Goal: Task Accomplishment & Management: Use online tool/utility

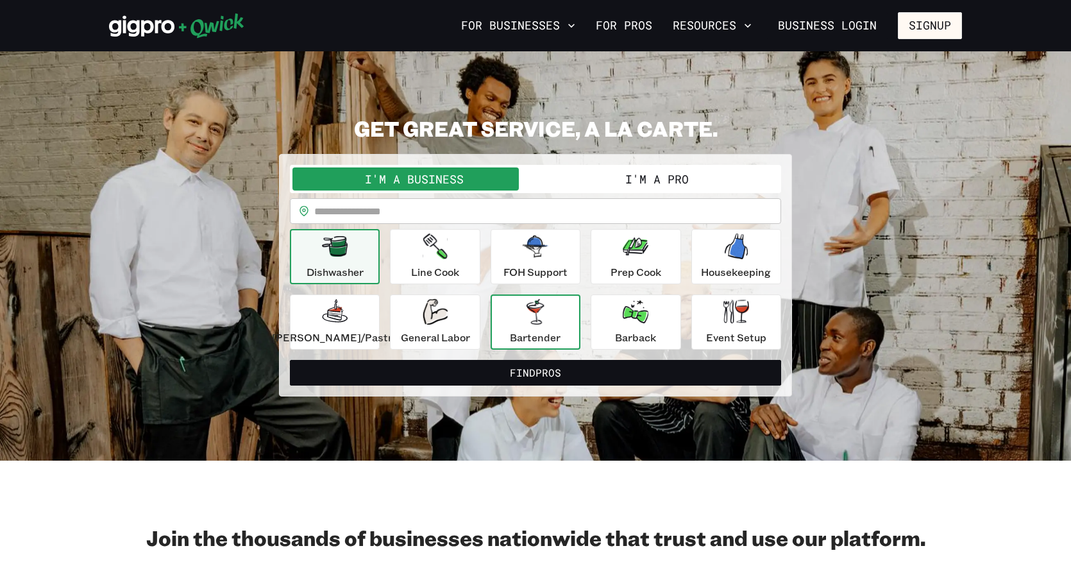
click at [565, 334] on button "Bartender" at bounding box center [536, 321] width 90 height 55
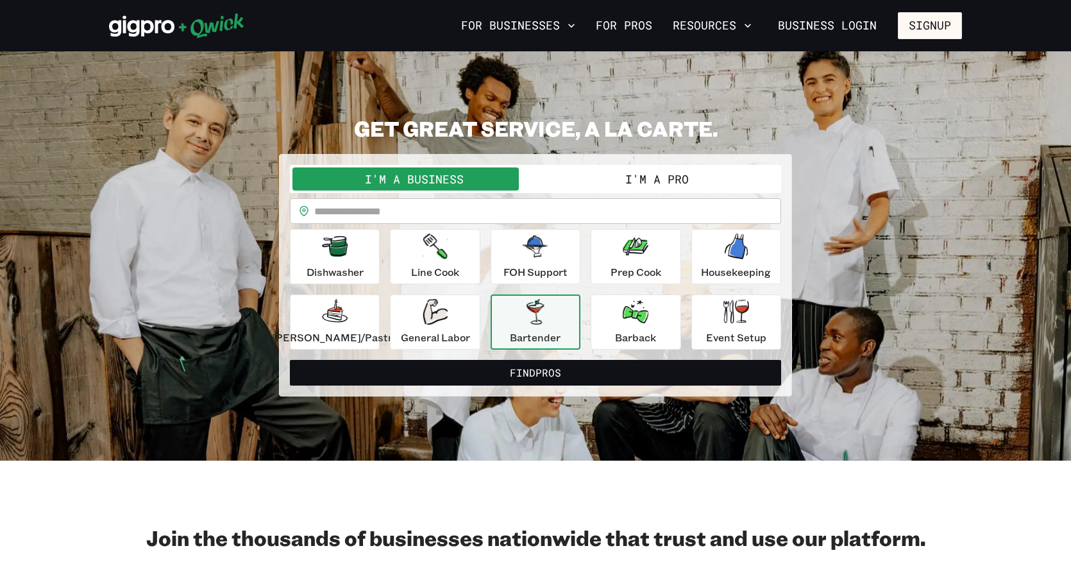
click at [677, 173] on button "I'm a Pro" at bounding box center [657, 178] width 243 height 23
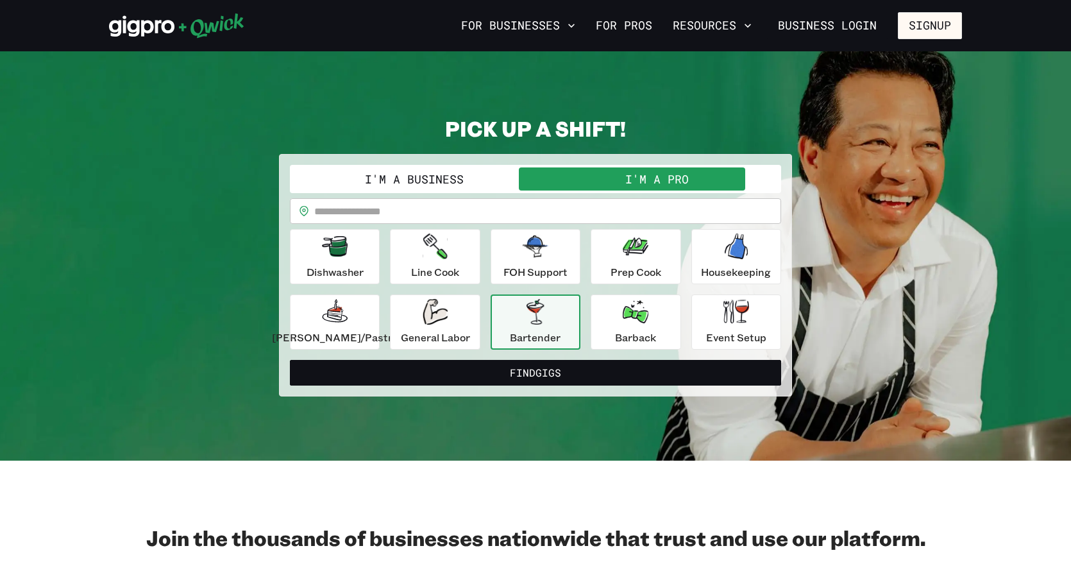
click at [371, 208] on input "text" at bounding box center [547, 211] width 467 height 26
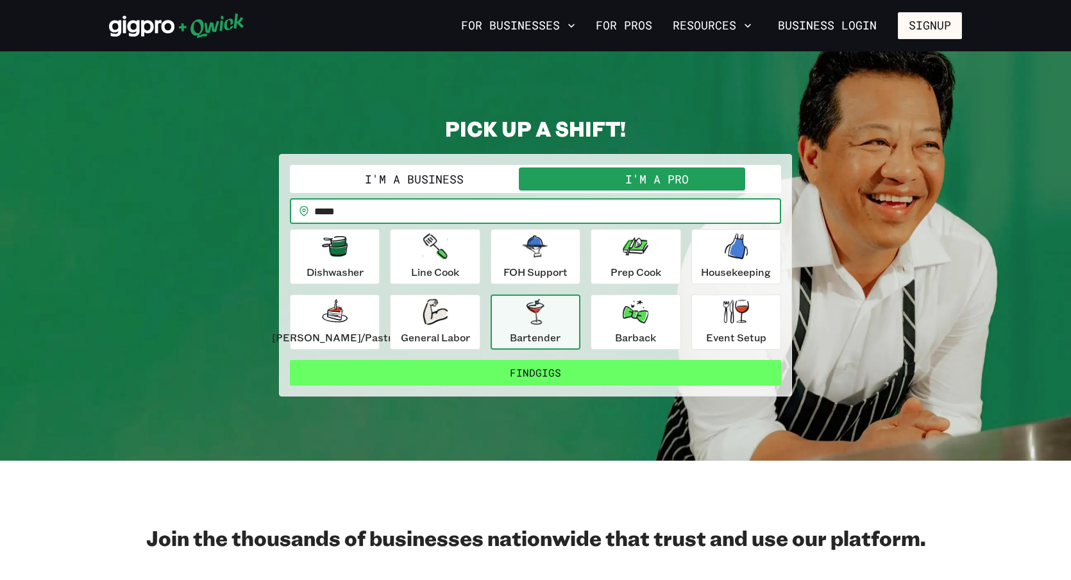
type input "*****"
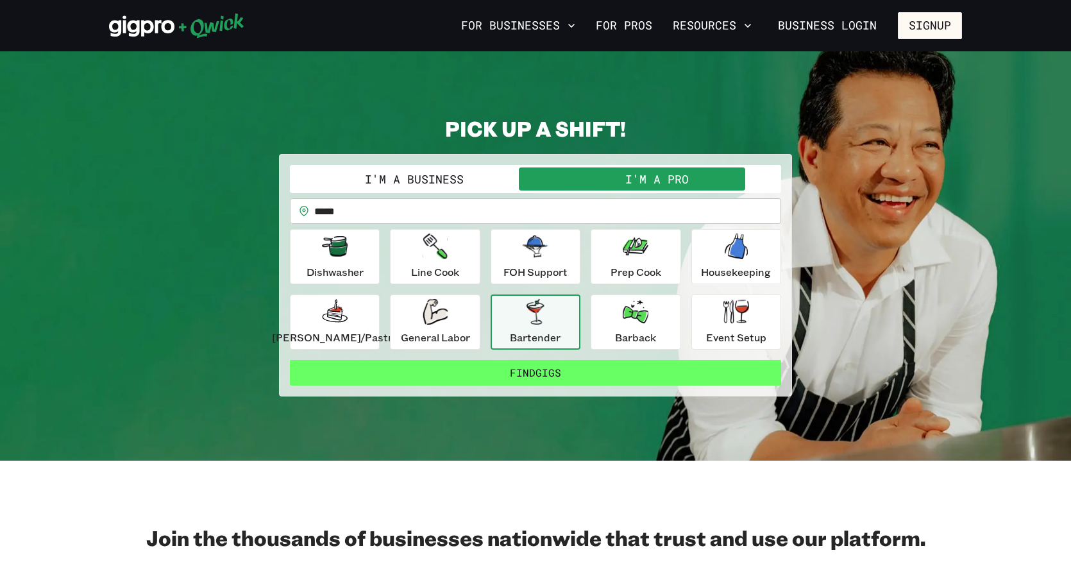
click at [529, 373] on button "Find Gigs" at bounding box center [535, 373] width 491 height 26
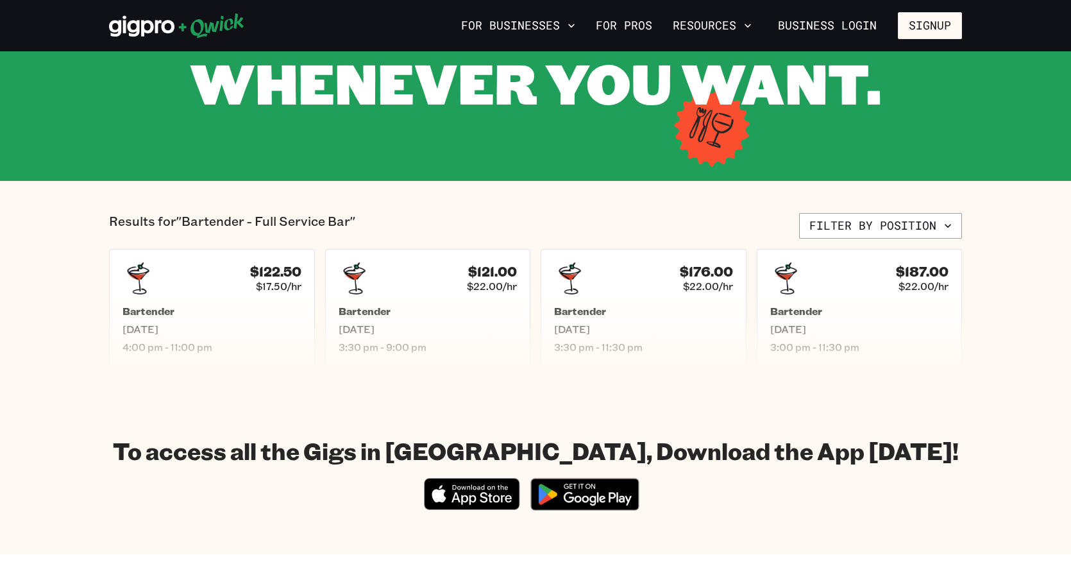
scroll to position [160, 0]
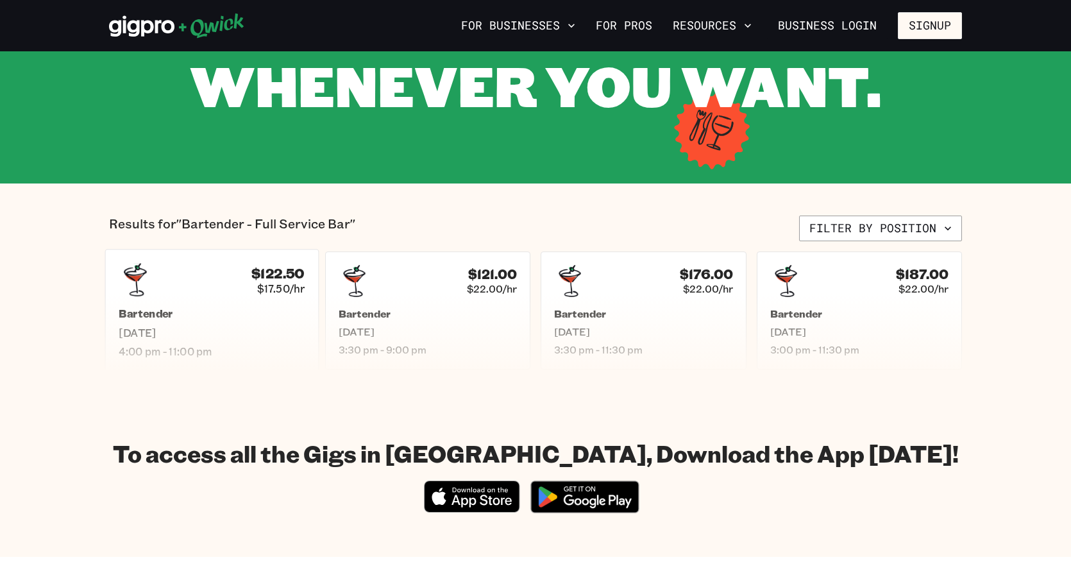
click at [199, 311] on h5 "Bartender" at bounding box center [212, 313] width 186 height 13
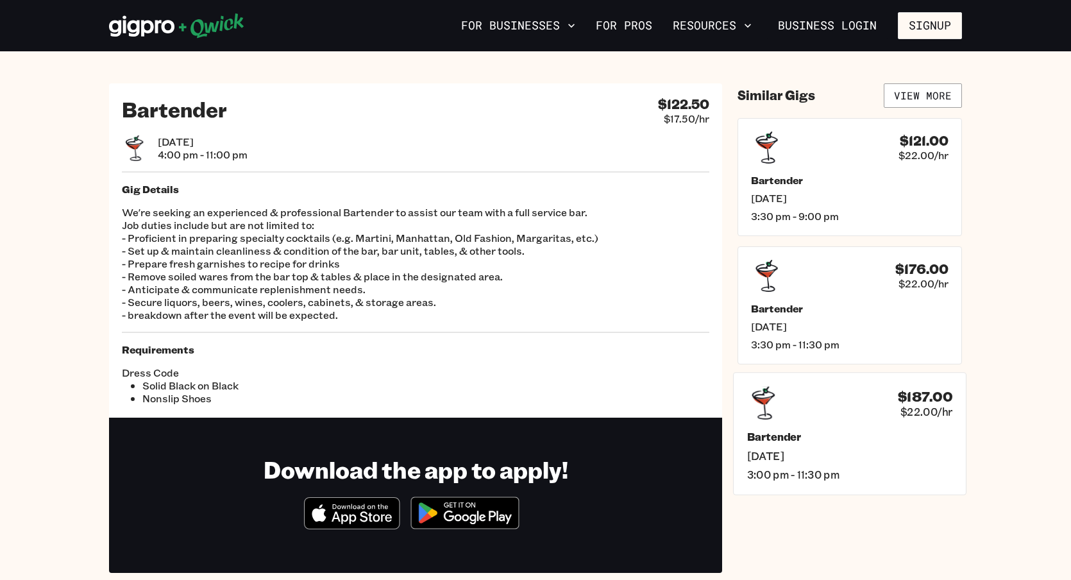
click at [872, 476] on span "3:00 pm - 11:30 pm" at bounding box center [849, 474] width 205 height 13
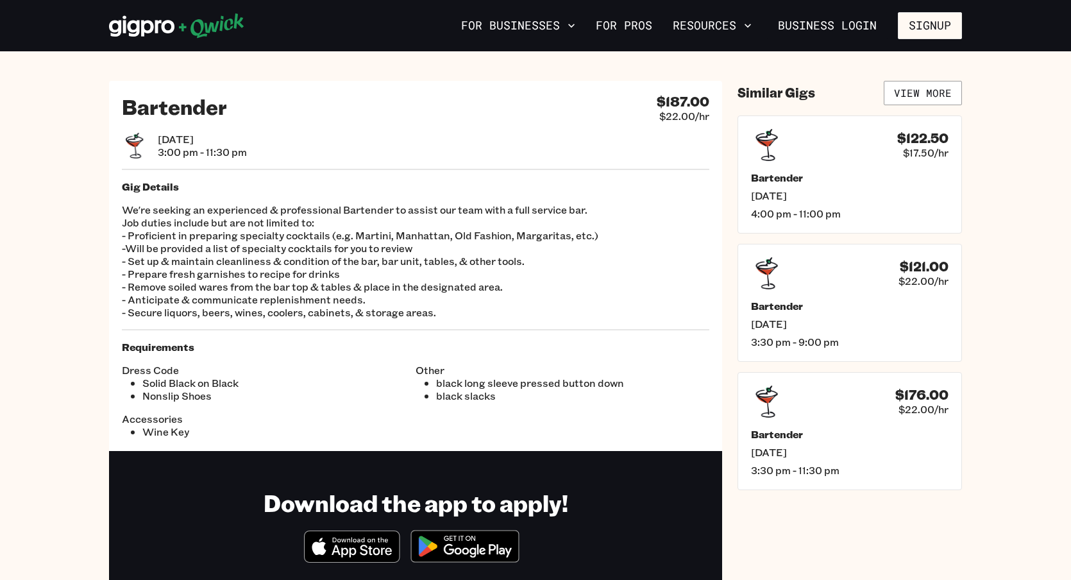
scroll to position [3, 0]
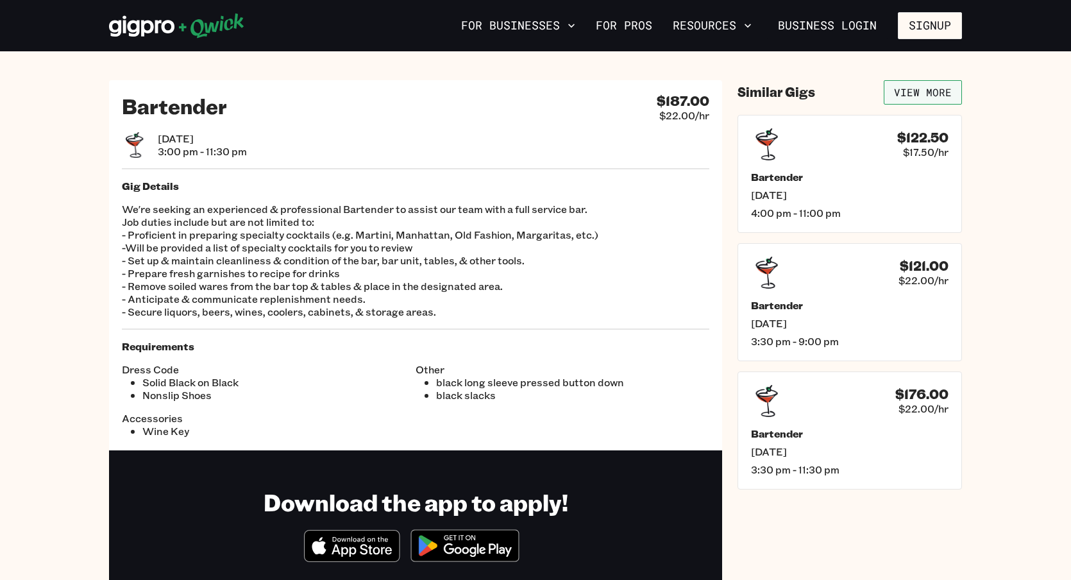
click at [919, 85] on link "View More" at bounding box center [923, 92] width 78 height 24
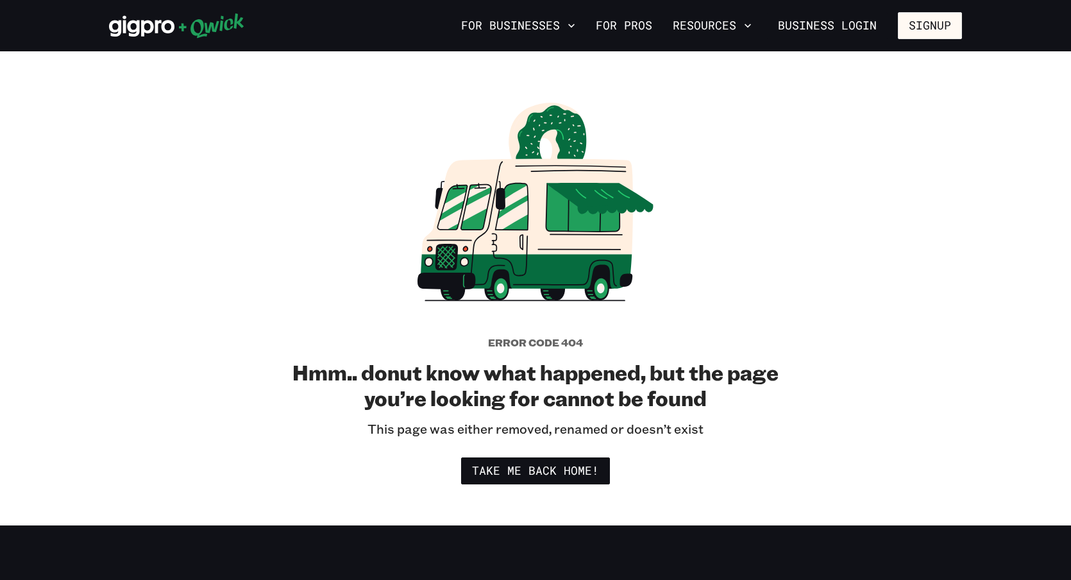
scroll to position [3, 0]
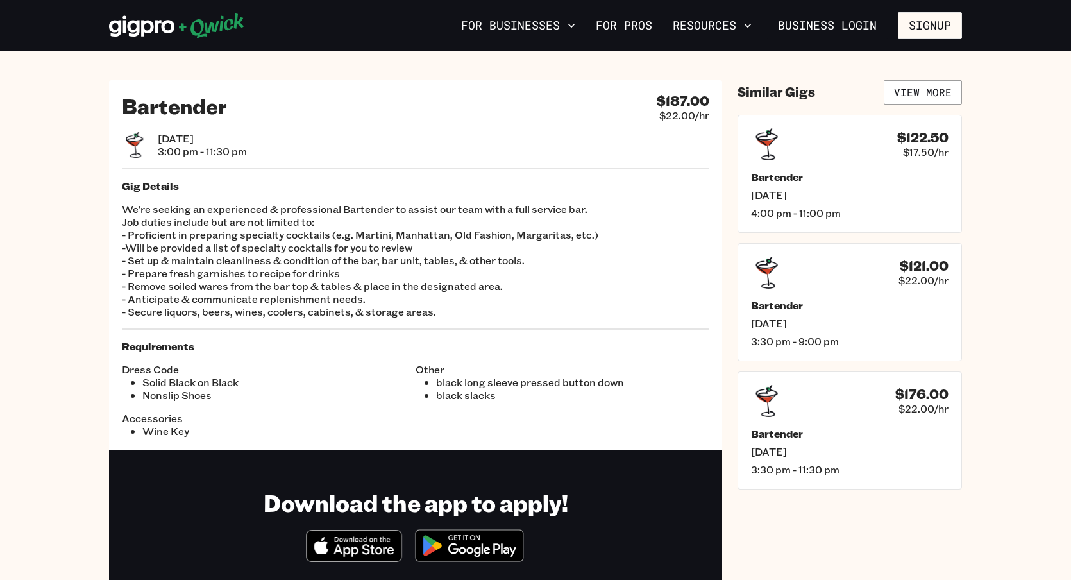
click at [291, 279] on p "We're seeking an experienced & professional Bartender to assist our team with a…" at bounding box center [416, 260] width 588 height 115
click at [230, 160] on div "Bartender $187.00 $22.00/hr [DATE] 3:00 pm - 11:30 pm Gig Details We're seeking…" at bounding box center [415, 265] width 613 height 370
click at [812, 427] on h5 "Bartender" at bounding box center [849, 433] width 205 height 13
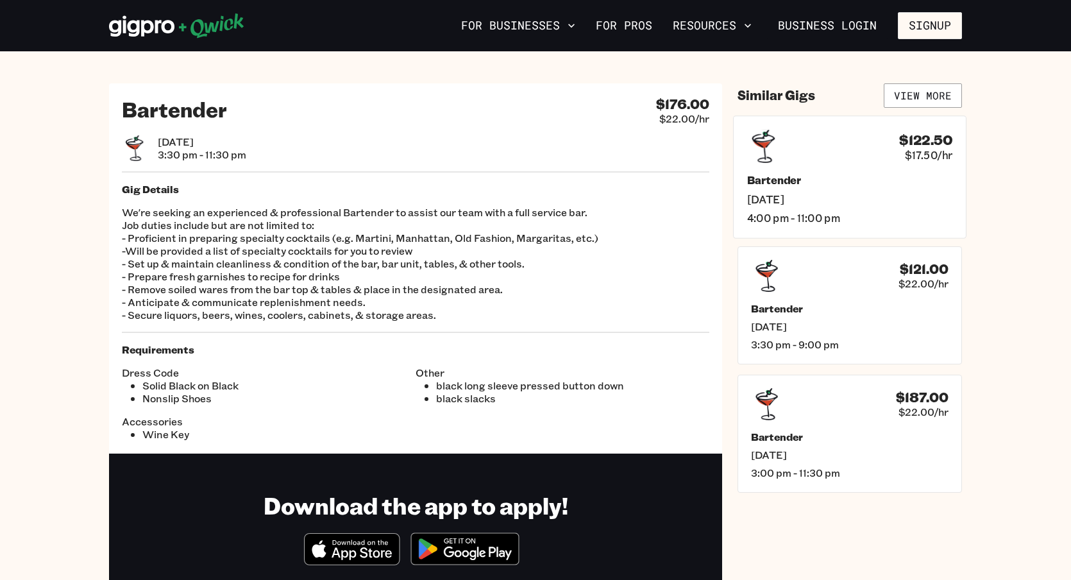
click at [821, 180] on h5 "Bartender" at bounding box center [849, 179] width 205 height 13
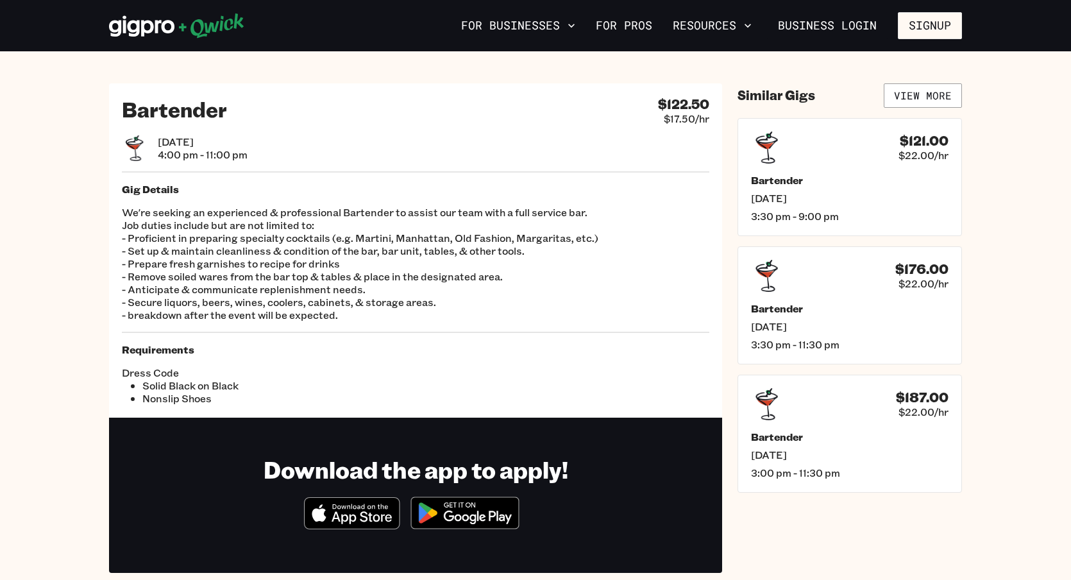
click at [386, 254] on p "We're seeking an experienced & professional Bartender to assist our team with a…" at bounding box center [416, 263] width 588 height 115
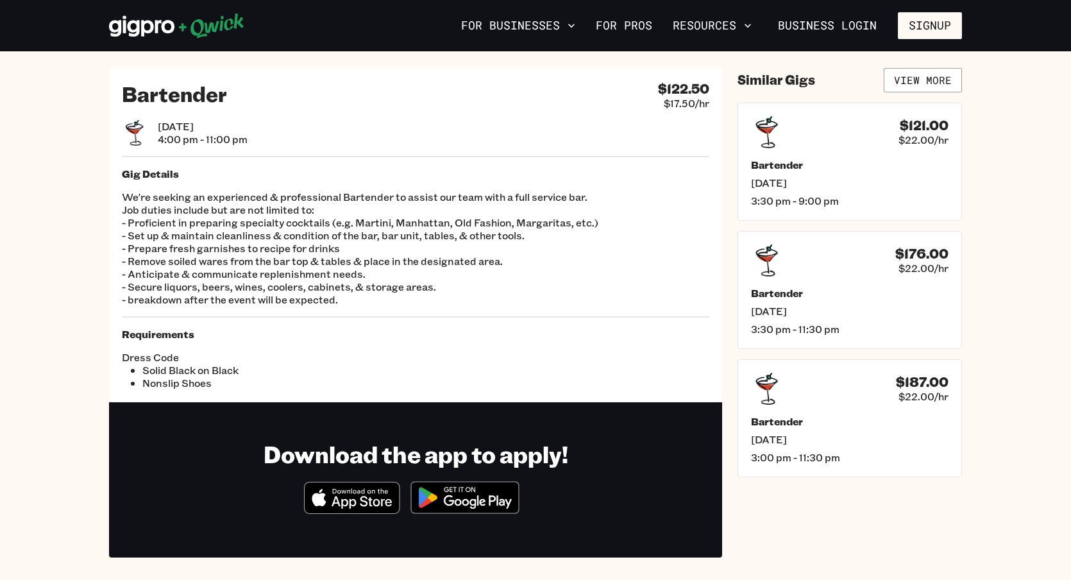
scroll to position [15, 0]
click at [641, 33] on link "For Pros" at bounding box center [624, 26] width 67 height 22
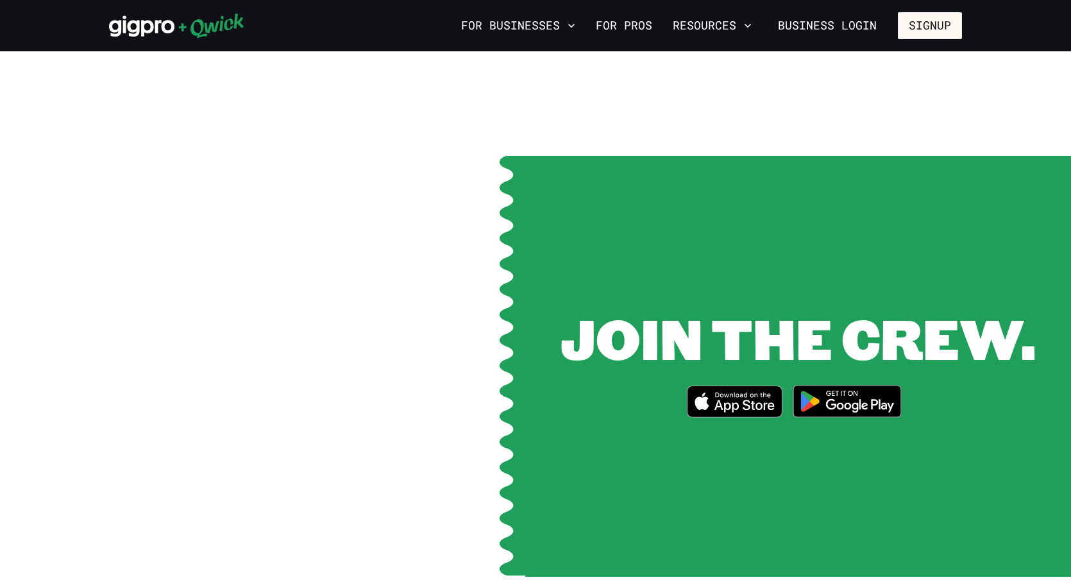
scroll to position [1160, 0]
